Goal: Task Accomplishment & Management: Use online tool/utility

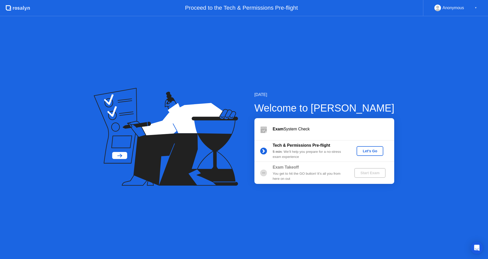
click at [367, 151] on div "Let's Go" at bounding box center [370, 151] width 23 height 4
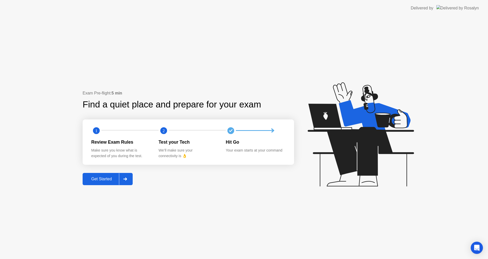
click at [109, 176] on div "Get Started" at bounding box center [101, 178] width 35 height 5
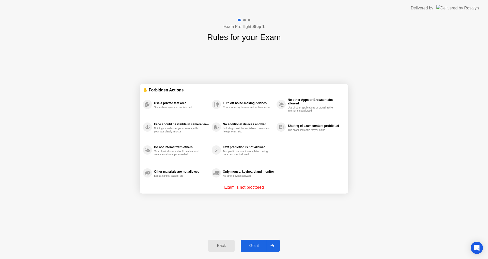
click at [228, 126] on div "No additional devices allowed" at bounding box center [248, 124] width 51 height 4
click at [248, 186] on p "Exam is not proctored" at bounding box center [244, 187] width 40 height 6
click at [262, 247] on div "Got it" at bounding box center [254, 245] width 24 height 5
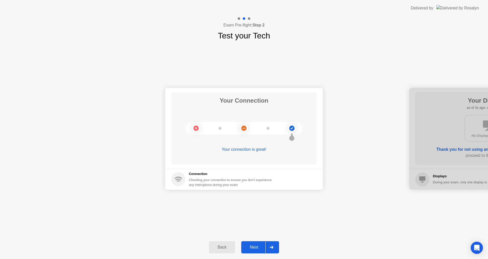
drag, startPoint x: 359, startPoint y: 174, endPoint x: 304, endPoint y: 219, distance: 71.2
click at [266, 250] on div at bounding box center [271, 247] width 12 height 12
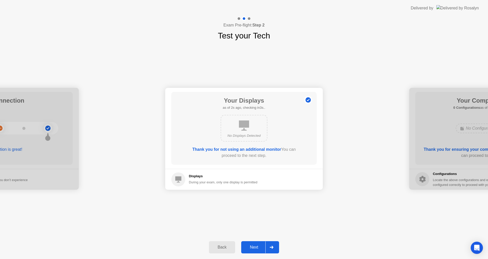
click at [271, 248] on icon at bounding box center [272, 246] width 4 height 3
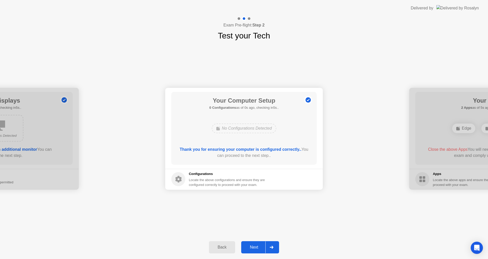
click at [271, 248] on icon at bounding box center [272, 246] width 4 height 3
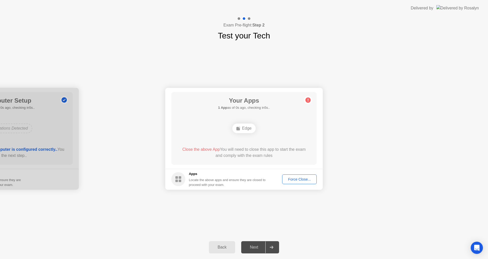
click at [258, 246] on div "Next" at bounding box center [254, 247] width 23 height 5
click at [295, 178] on div "Force Close..." at bounding box center [299, 179] width 31 height 4
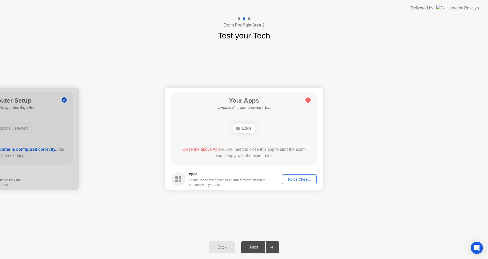
click at [264, 222] on div "Your Connection Your connection is great! Connection Checking your connection t…" at bounding box center [244, 138] width 488 height 193
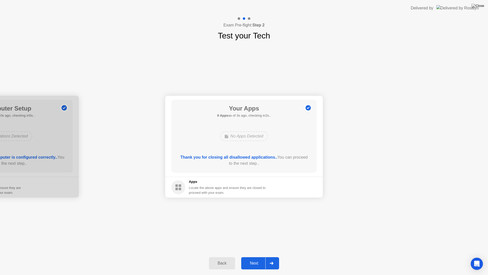
click at [256, 258] on div "Next" at bounding box center [254, 263] width 23 height 5
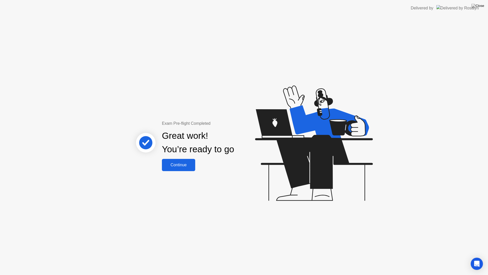
click at [183, 167] on div "Continue" at bounding box center [178, 164] width 30 height 5
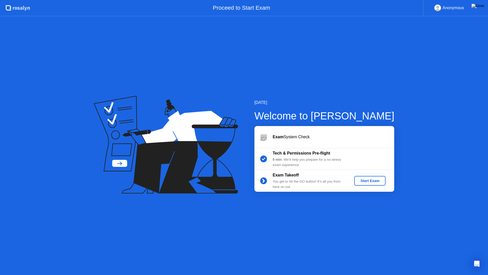
click at [372, 181] on div "Start Exam" at bounding box center [369, 180] width 27 height 4
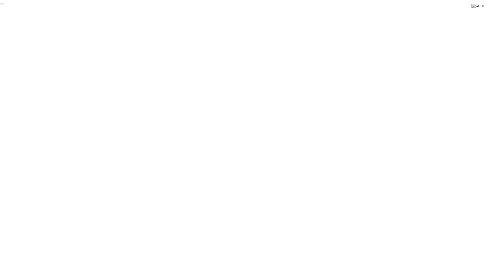
click at [4, 5] on button "End Proctoring Session" at bounding box center [2, 5] width 4 height 2
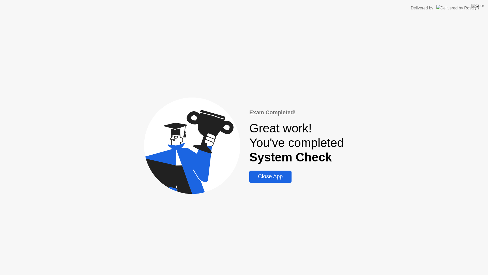
click at [272, 180] on div "Close App" at bounding box center [270, 176] width 39 height 6
